Goal: Task Accomplishment & Management: Manage account settings

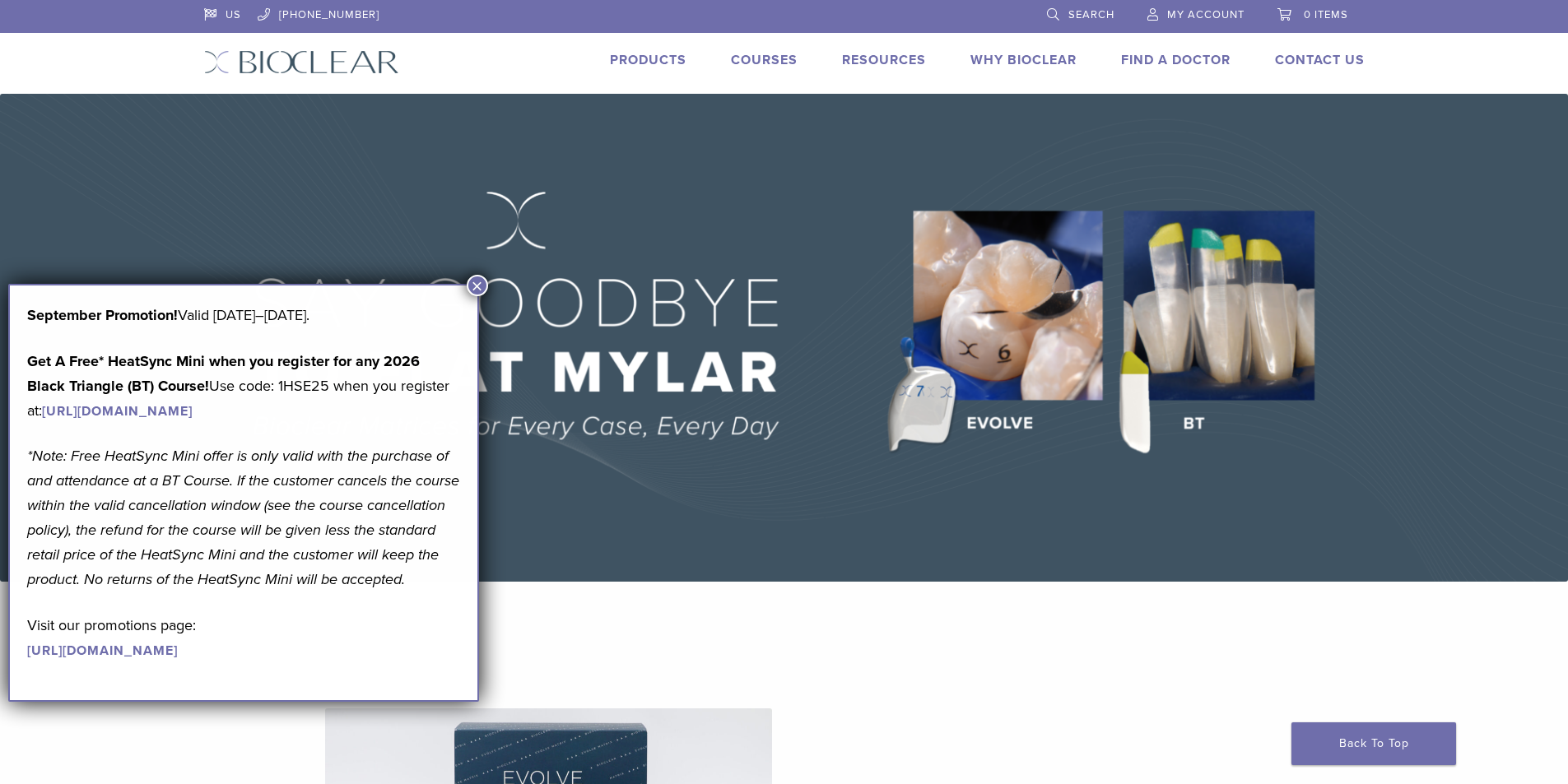
click at [1167, 10] on span "My Account" at bounding box center [1205, 14] width 77 height 13
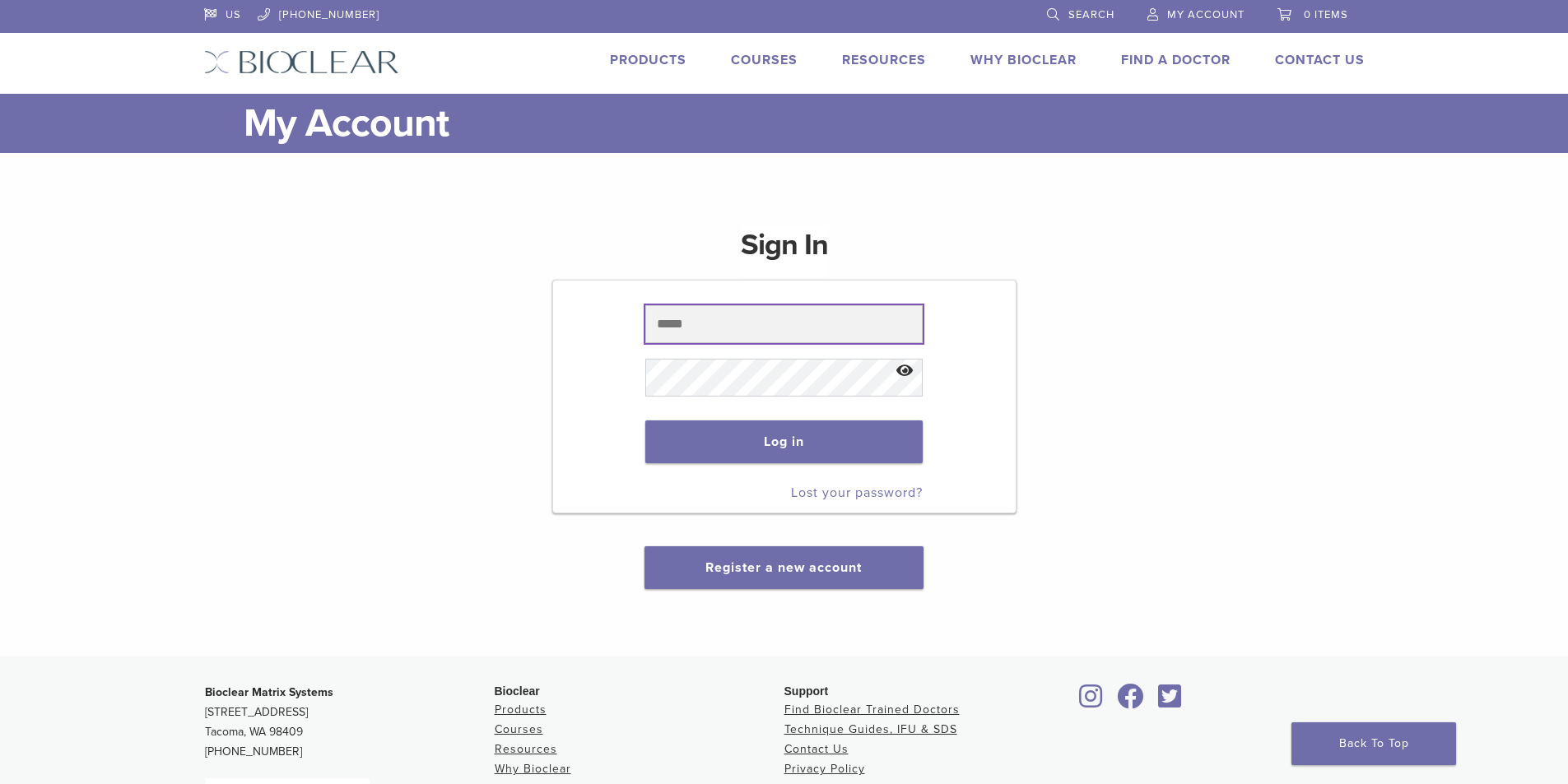
click at [697, 321] on input "text" at bounding box center [784, 324] width 277 height 38
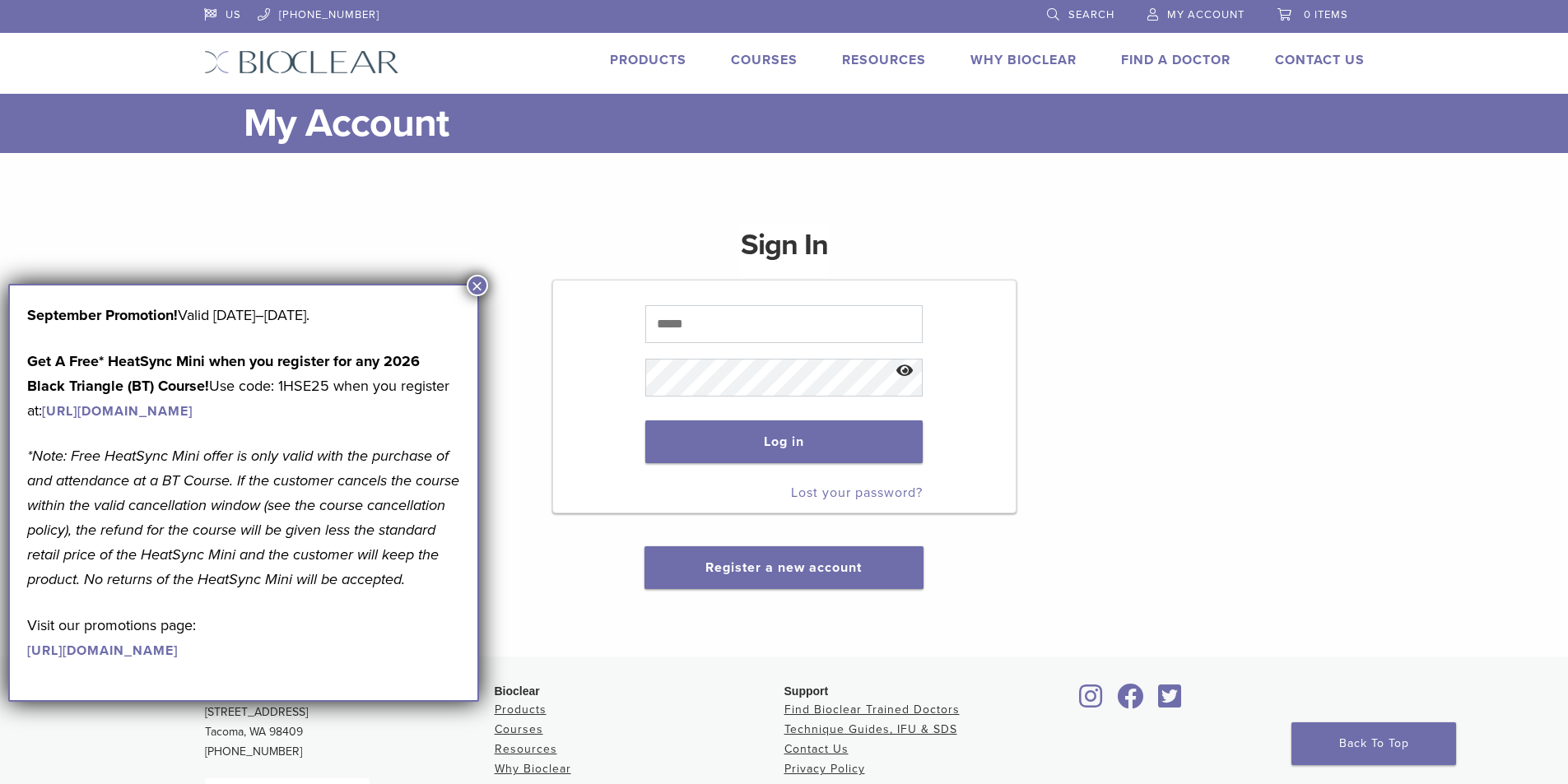
click at [487, 281] on button "×" at bounding box center [477, 285] width 21 height 21
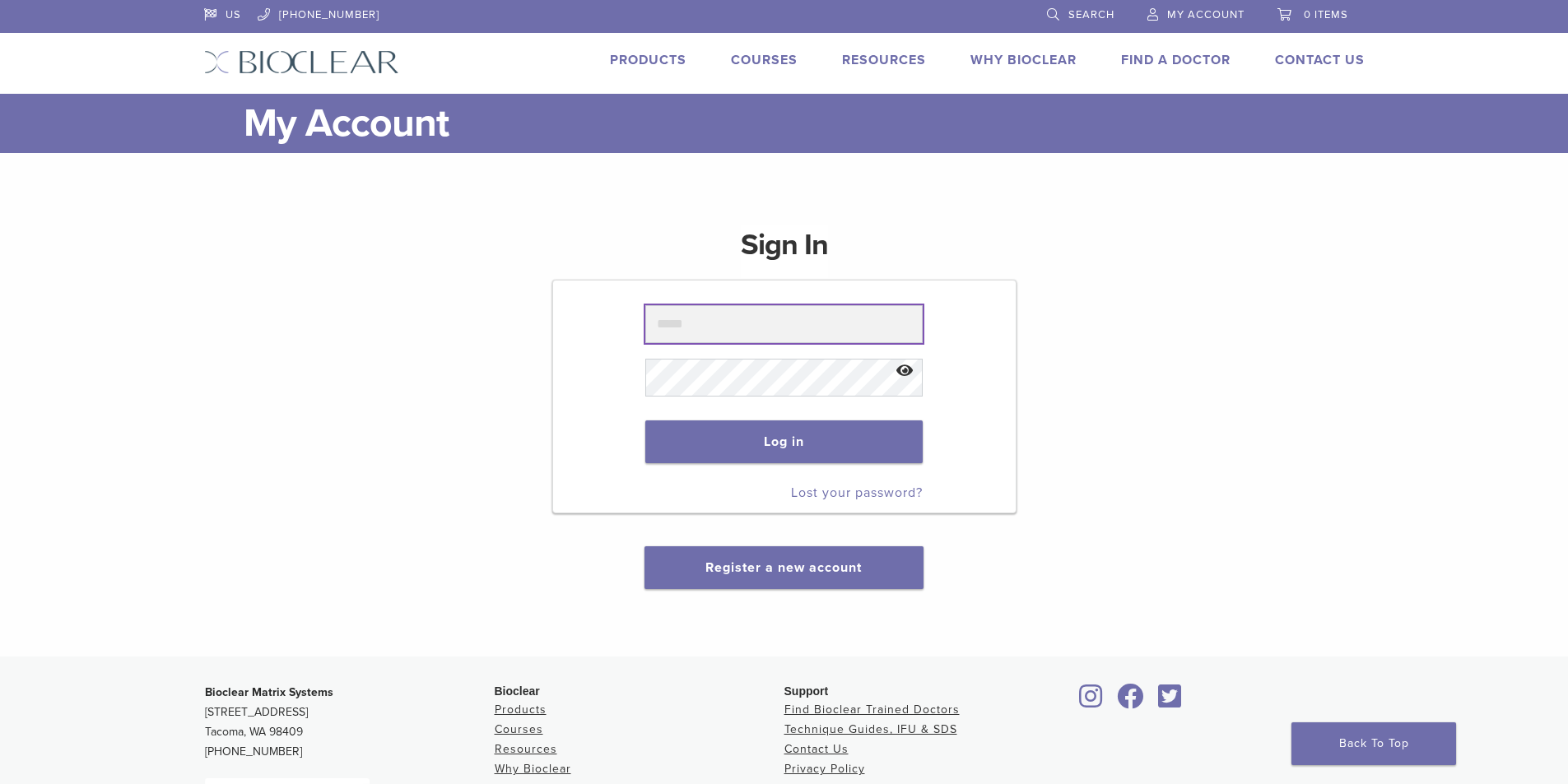
click at [765, 331] on input "text" at bounding box center [784, 324] width 277 height 38
type input "**********"
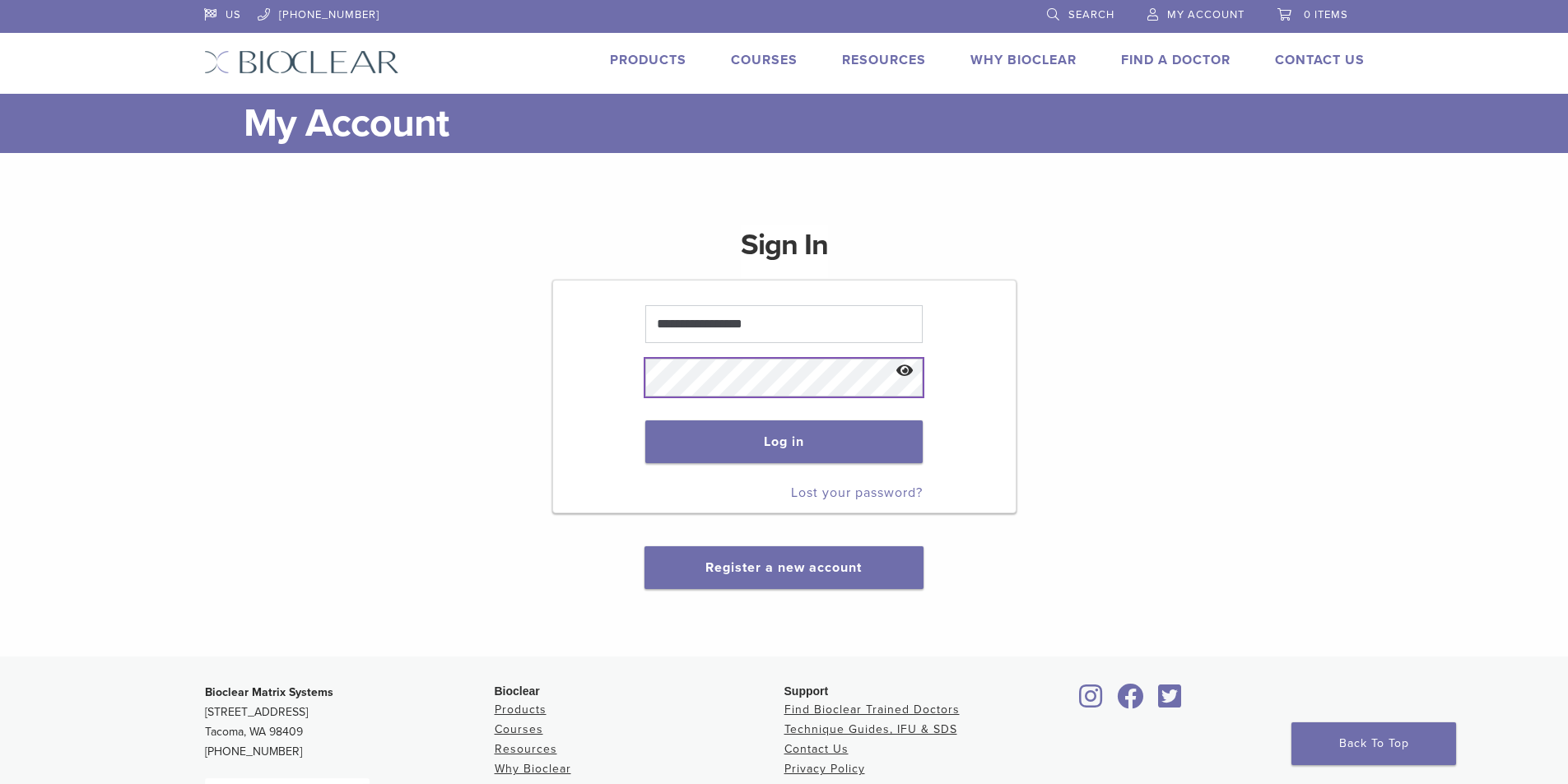
click at [646, 420] on button "Log in" at bounding box center [784, 441] width 277 height 43
click at [858, 494] on link "Lost your password?" at bounding box center [856, 492] width 132 height 16
click at [864, 488] on link "Lost your password?" at bounding box center [856, 492] width 132 height 16
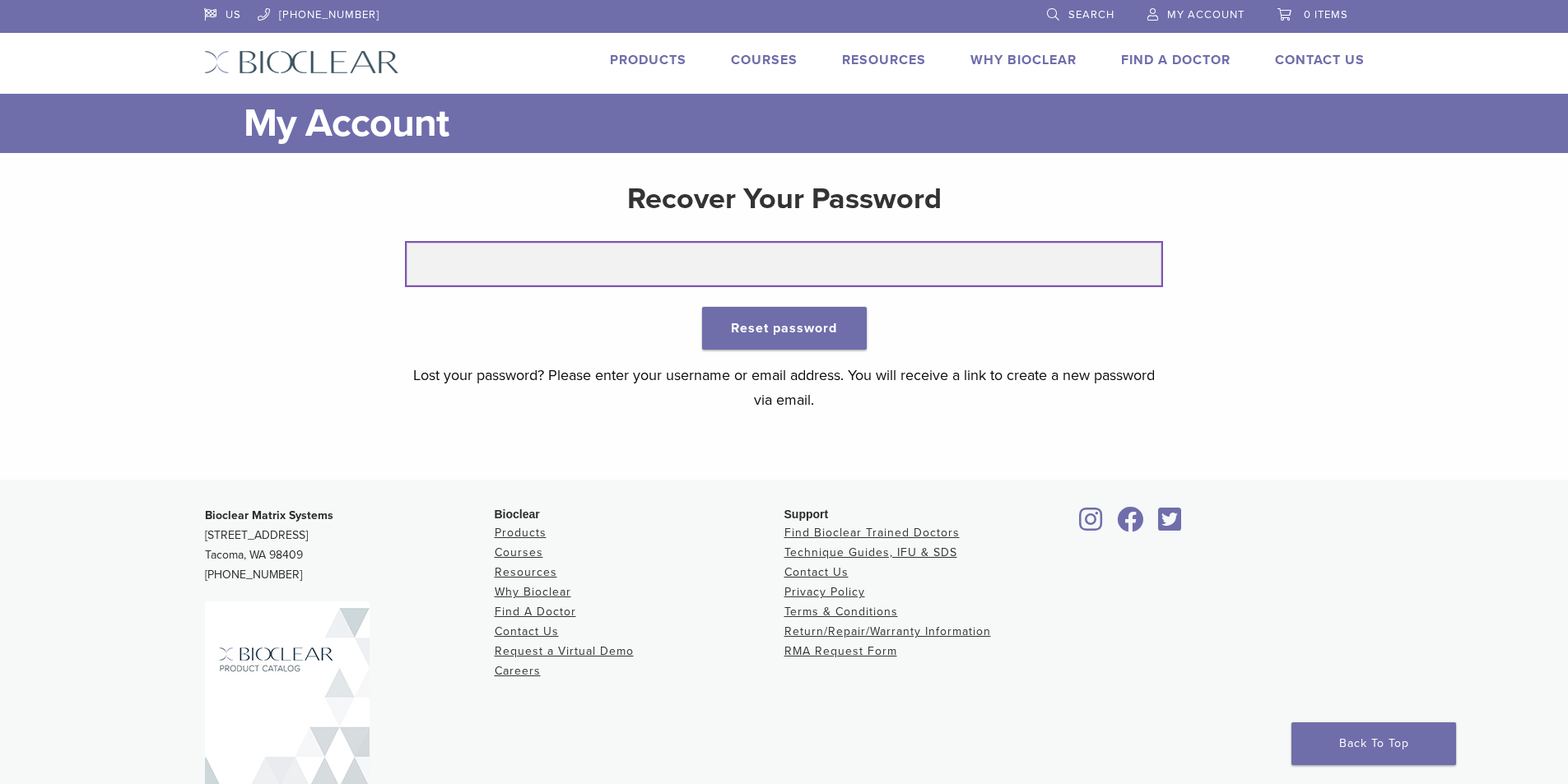
click at [498, 260] on input "text" at bounding box center [784, 264] width 755 height 43
type input "**********"
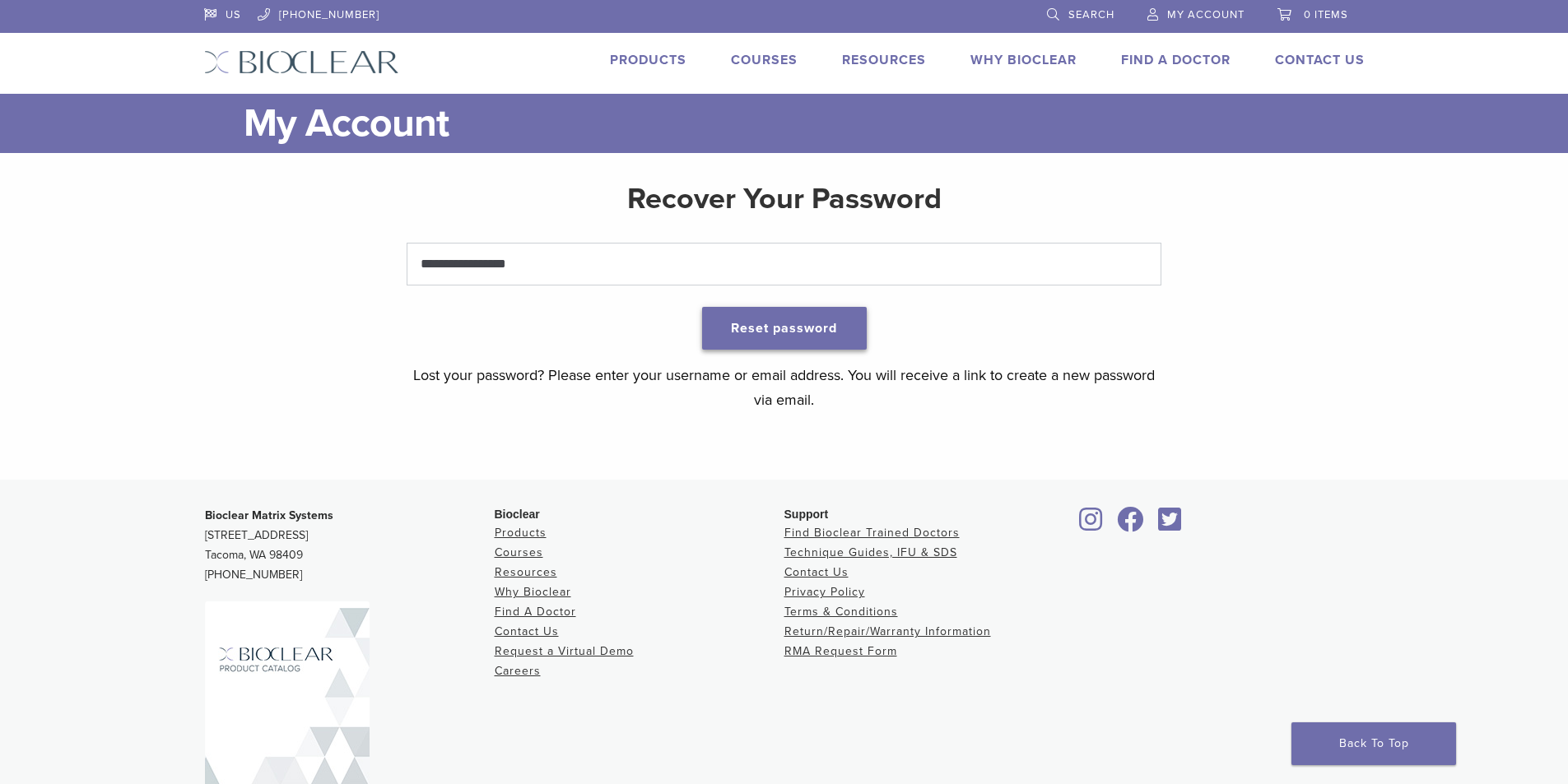
click at [803, 331] on button "Reset password" at bounding box center [784, 328] width 165 height 43
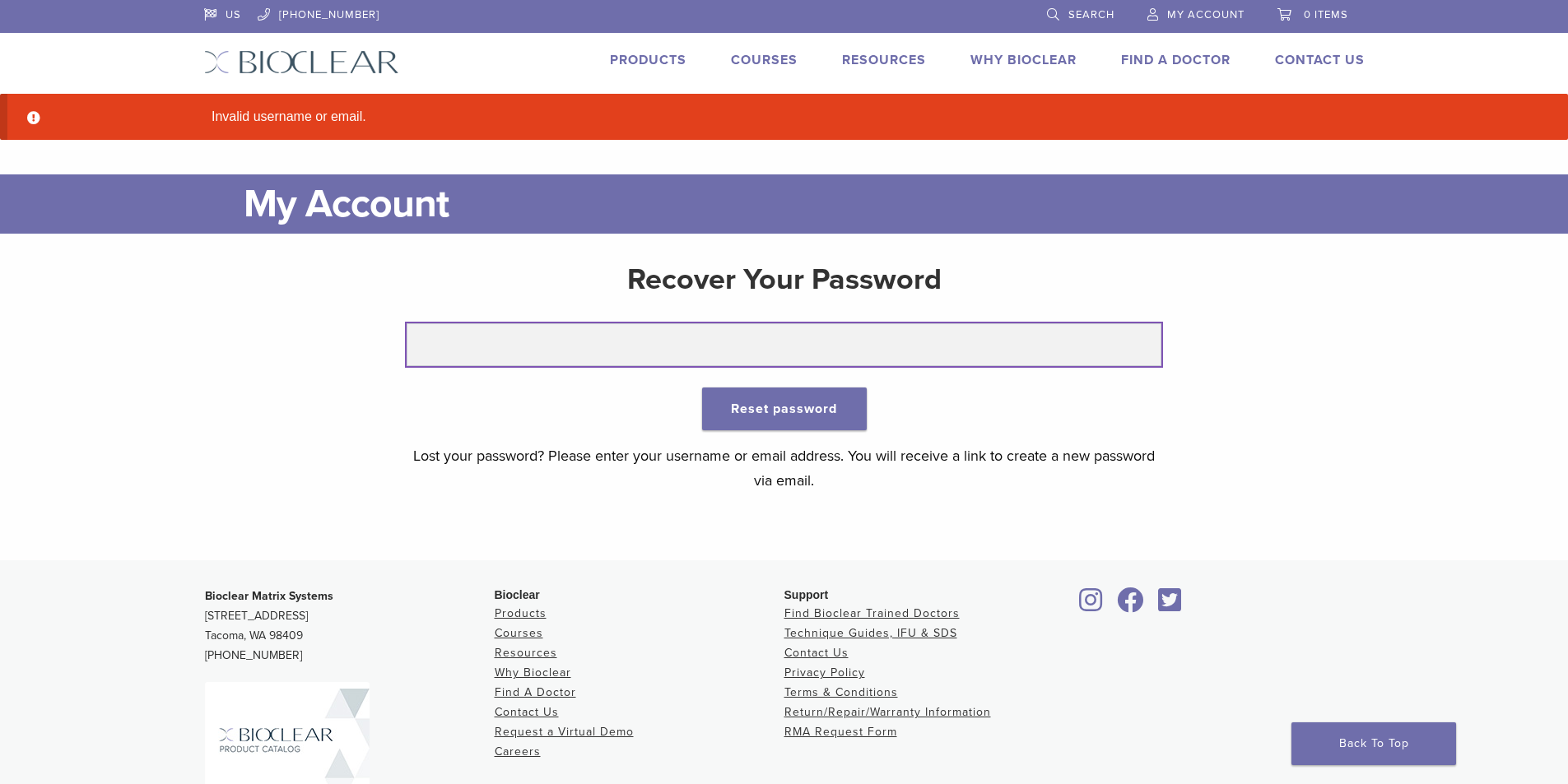
click at [453, 335] on input "text" at bounding box center [784, 345] width 755 height 43
